Goal: Ask a question

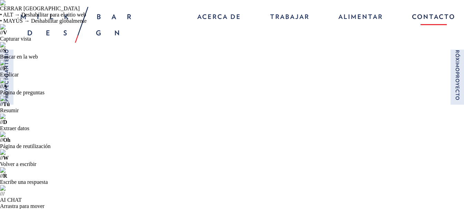
click at [440, 19] on font "Contacto" at bounding box center [433, 16] width 43 height 7
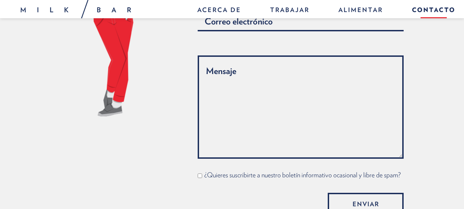
scroll to position [665, 0]
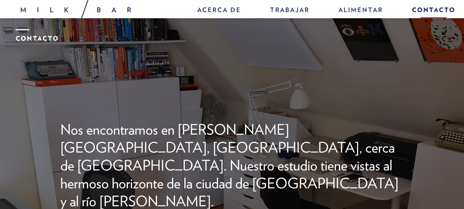
scroll to position [285, 0]
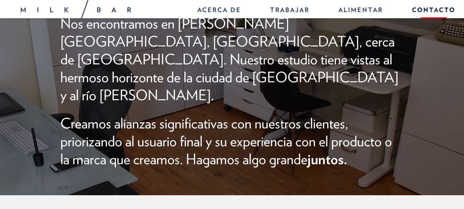
type input "o"
type input "OSWALDO"
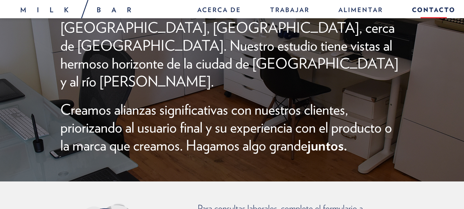
scroll to position [389, 0]
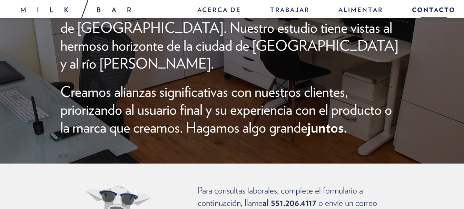
type input "lepollo_8@hotmail.com"
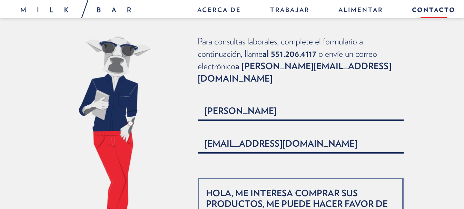
scroll to position [483, 0]
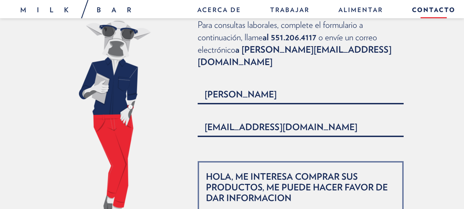
type textarea "HOLA, ME INTERESA COMPRAR SUS PRODUCTOS, ME PUEDE HACER FAVOR DE DAR INFORMACION"
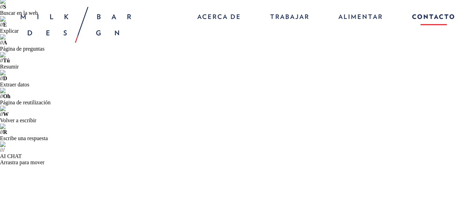
scroll to position [0, 0]
